Goal: Task Accomplishment & Management: Use online tool/utility

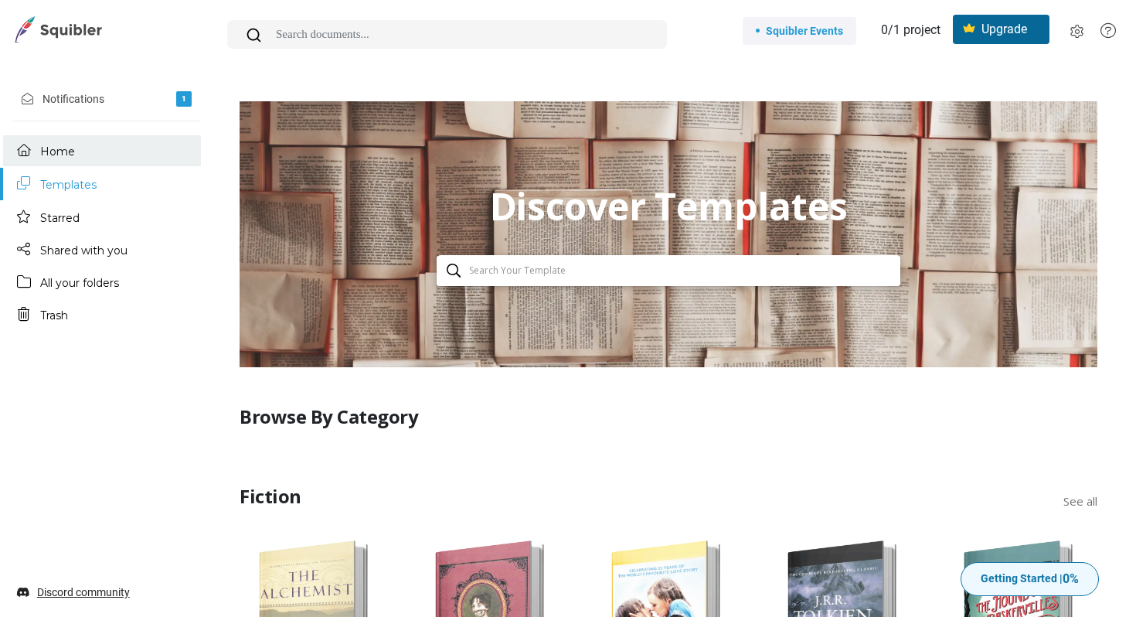
click at [93, 149] on link "Home" at bounding box center [102, 150] width 198 height 31
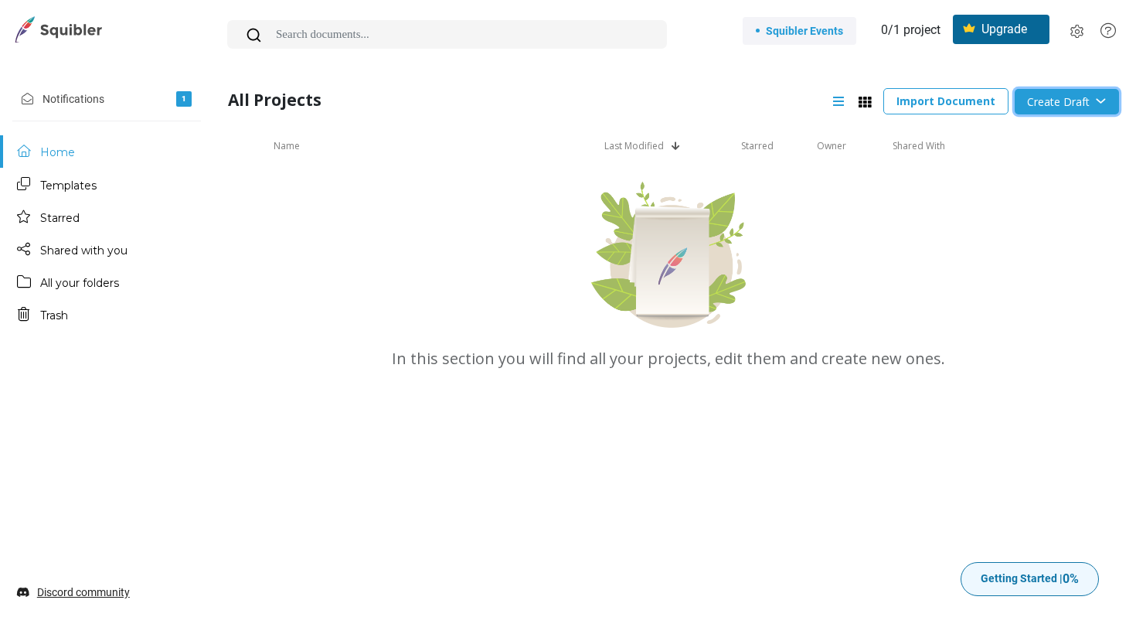
click at [1059, 102] on button "Create Draft" at bounding box center [1067, 102] width 104 height 26
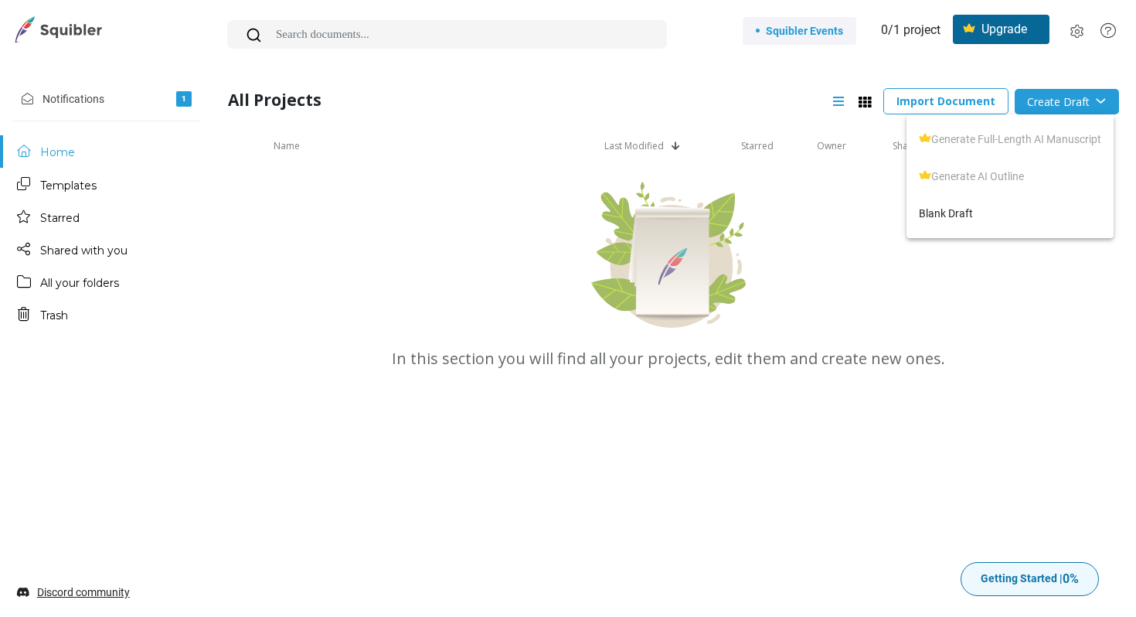
click at [149, 98] on div at bounding box center [568, 308] width 1136 height 617
click at [149, 98] on link "Notifications 1" at bounding box center [105, 99] width 192 height 32
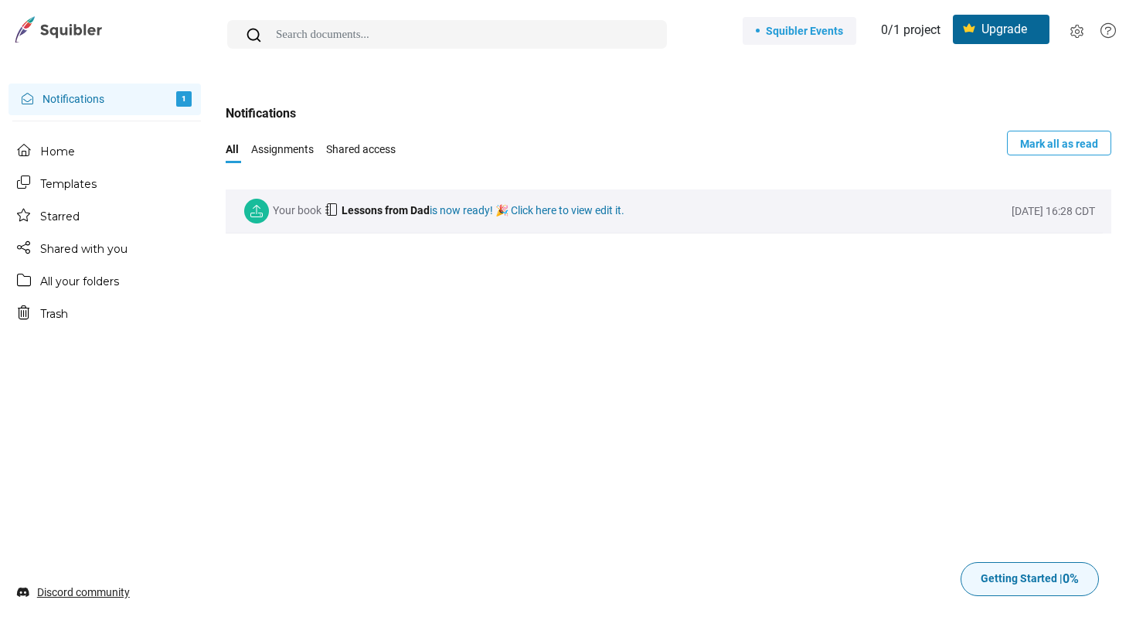
click at [527, 206] on span "is now ready! 🎉 Click here to view edit it." at bounding box center [527, 210] width 195 height 12
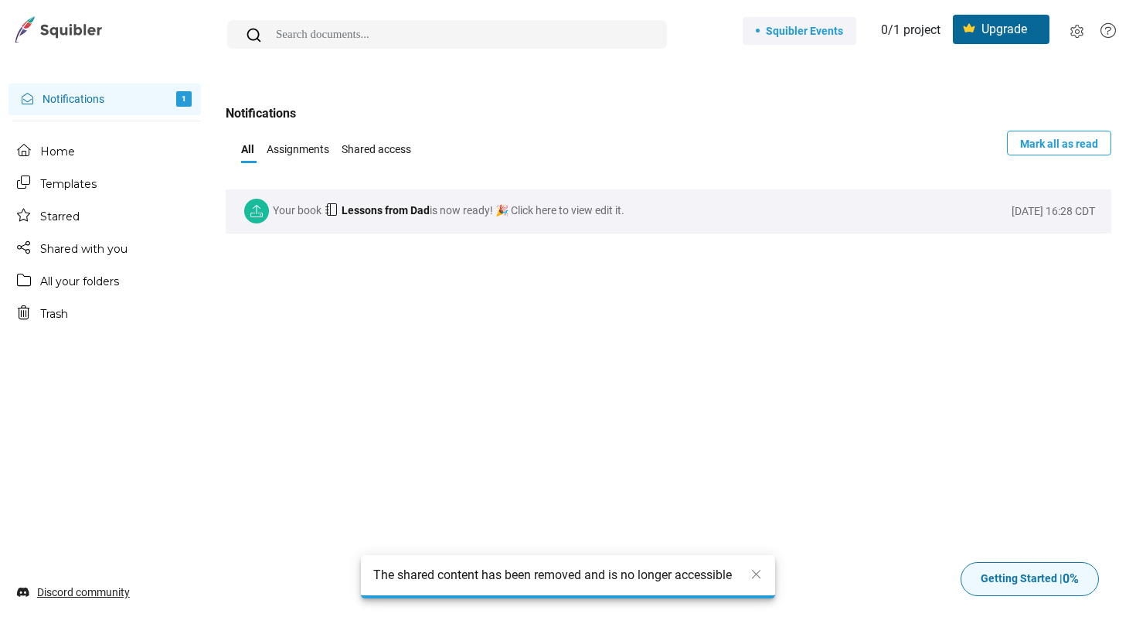
click at [755, 566] on div "The shared content has been removed and is no longer accessible" at bounding box center [567, 575] width 389 height 19
click at [1014, 36] on span "Upgrade" at bounding box center [1004, 24] width 46 height 23
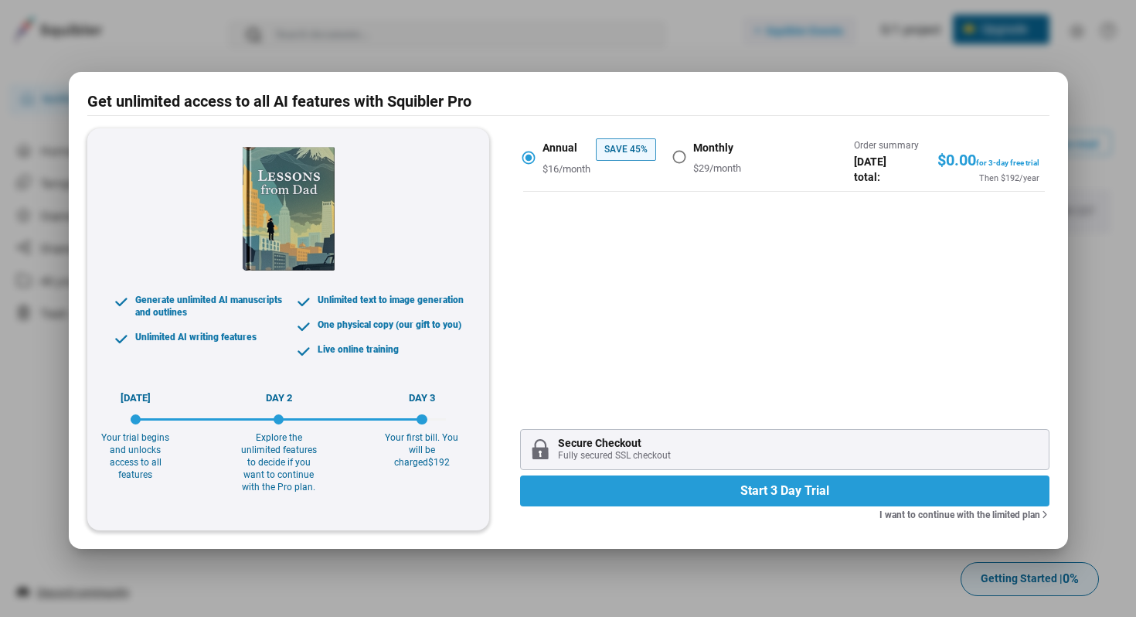
click at [602, 53] on div at bounding box center [568, 308] width 1136 height 617
click at [1107, 508] on div at bounding box center [568, 308] width 1136 height 617
click at [396, 613] on div at bounding box center [568, 308] width 1136 height 617
click at [883, 592] on div at bounding box center [568, 308] width 1136 height 617
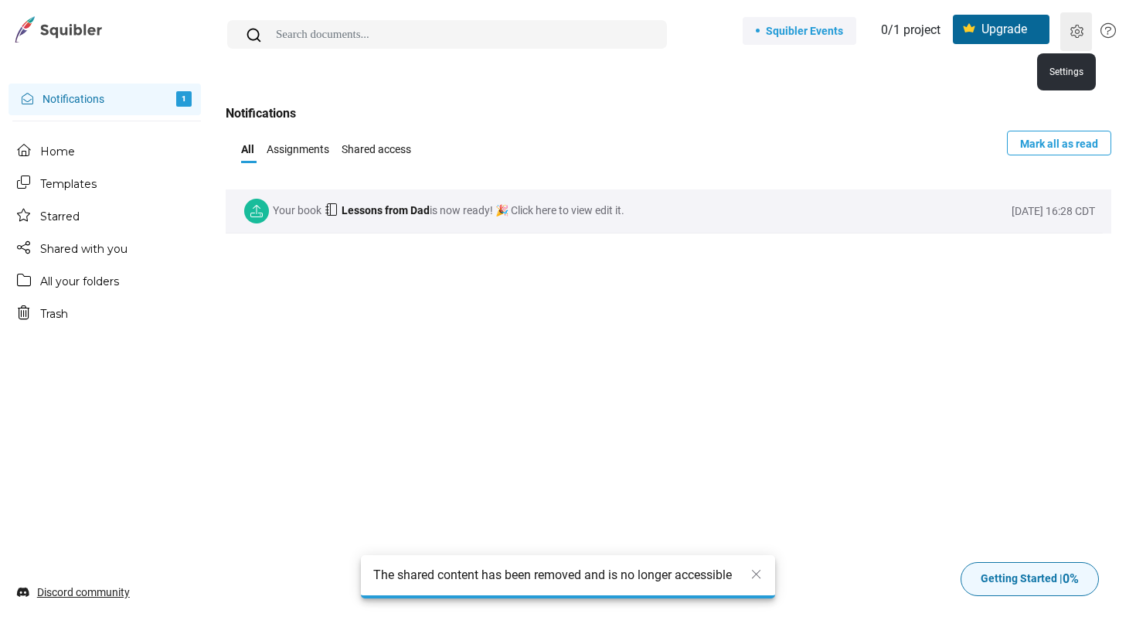
click at [1076, 29] on icon at bounding box center [1076, 31] width 15 height 15
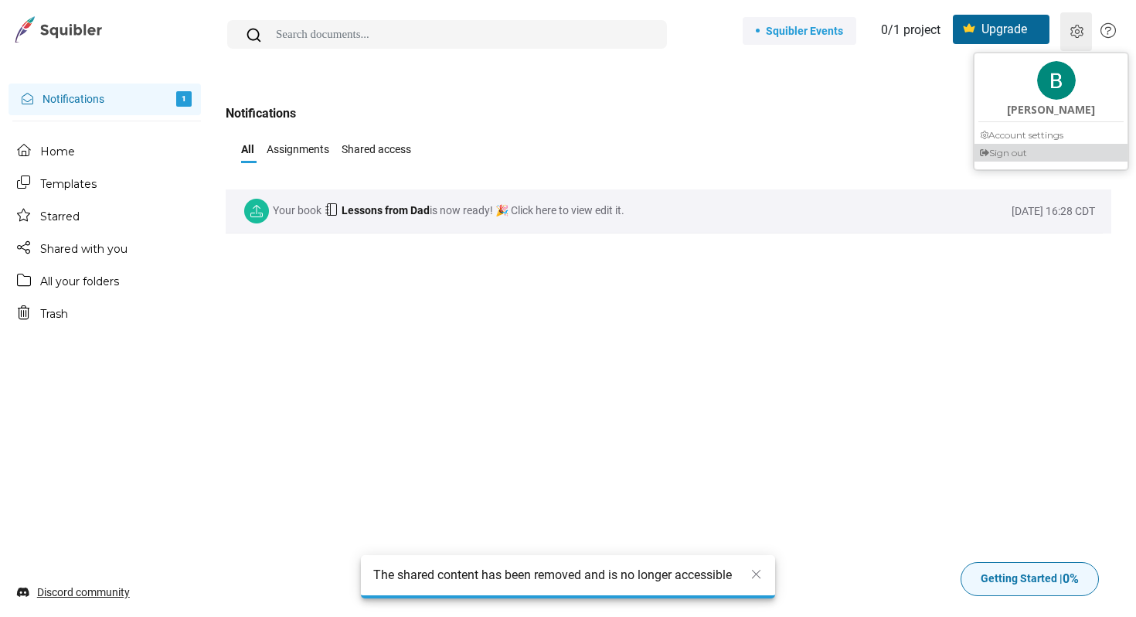
click at [1038, 155] on div "Sign out" at bounding box center [1050, 153] width 153 height 18
